Goal: Use online tool/utility: Utilize a website feature to perform a specific function

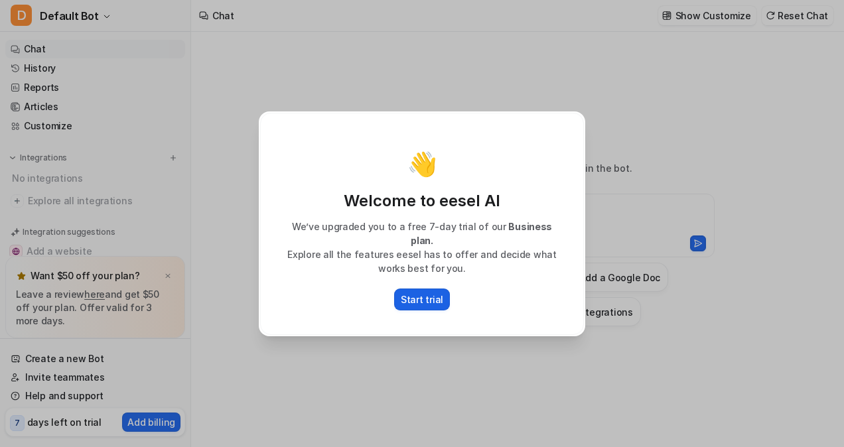
type textarea "**********"
click at [423, 293] on p "Start trial" at bounding box center [422, 300] width 42 height 14
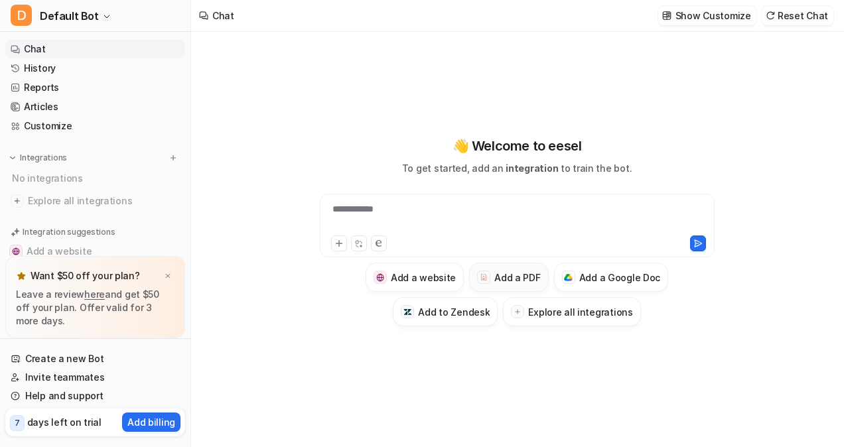
click at [493, 274] on button "Add a PDF" at bounding box center [508, 277] width 79 height 29
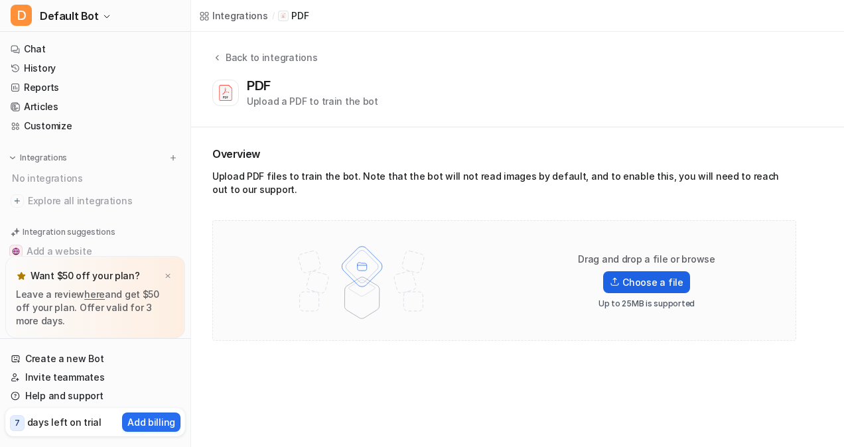
click at [620, 285] on img at bounding box center [615, 281] width 10 height 9
click at [0, 0] on input "Choose a file" at bounding box center [0, 0] width 0 height 0
click at [631, 287] on label "Choose a file" at bounding box center [646, 282] width 86 height 22
click at [0, 0] on input "Choose a file" at bounding box center [0, 0] width 0 height 0
click at [633, 283] on label "Choose a file" at bounding box center [646, 282] width 86 height 22
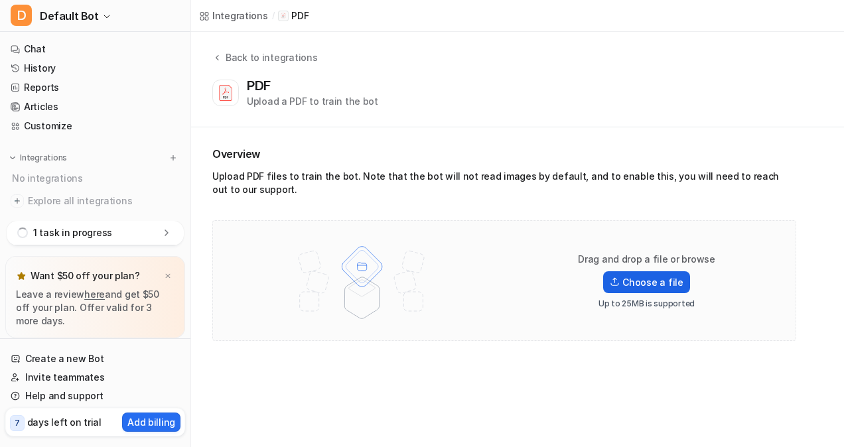
click at [0, 0] on input "Choose a file" at bounding box center [0, 0] width 0 height 0
click at [82, 232] on p "1 task completed" at bounding box center [71, 232] width 77 height 13
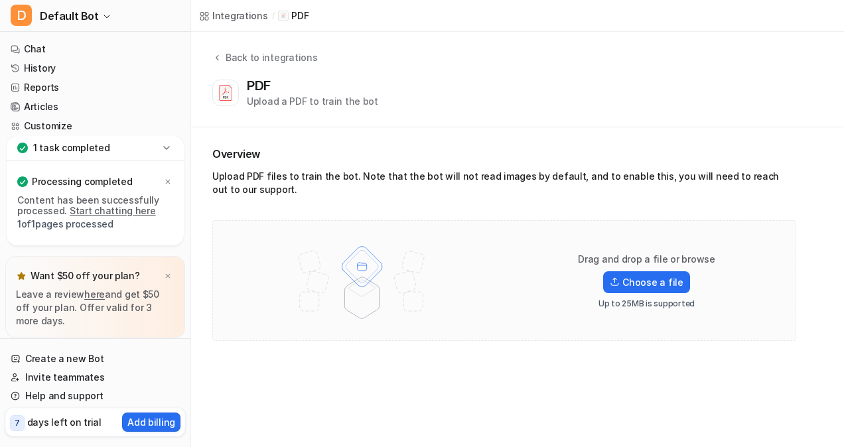
click at [88, 209] on link "Start chatting here" at bounding box center [113, 210] width 86 height 11
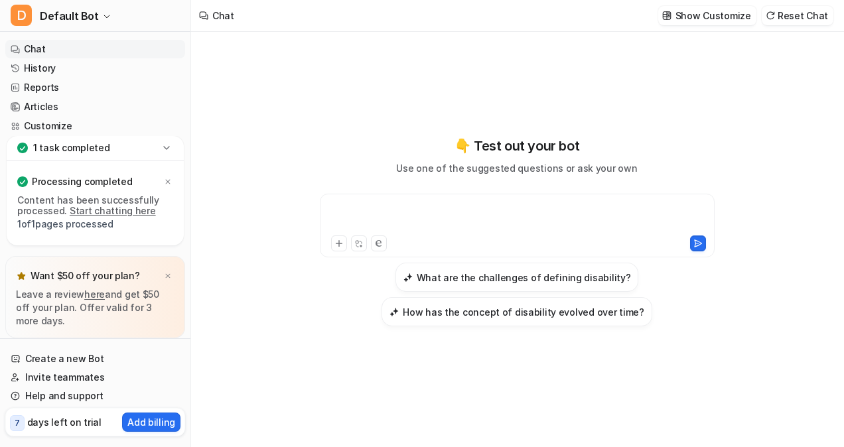
click at [414, 215] on div at bounding box center [517, 217] width 389 height 31
